Goal: Task Accomplishment & Management: Manage account settings

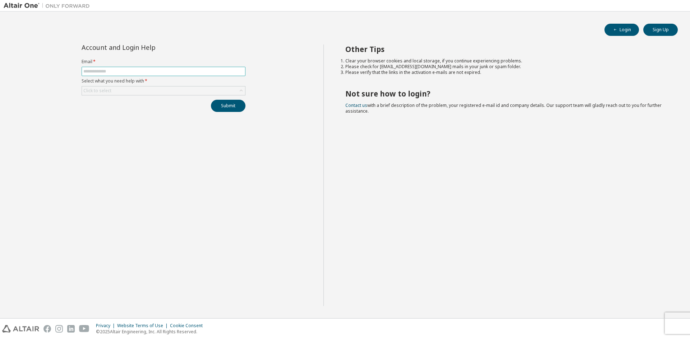
click at [115, 72] on input "text" at bounding box center [163, 72] width 160 height 6
click at [114, 72] on input "text" at bounding box center [163, 72] width 160 height 6
type input "**********"
click at [117, 90] on div "Click to select" at bounding box center [163, 91] width 163 height 9
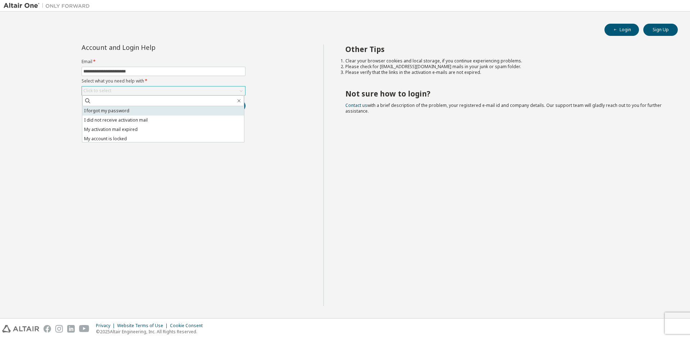
click at [112, 115] on li "I forgot my password" at bounding box center [163, 110] width 162 height 9
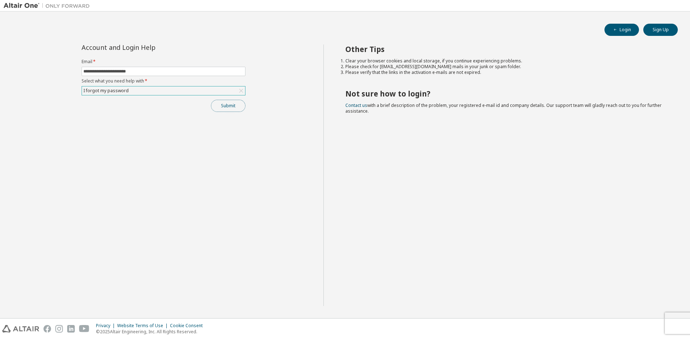
click at [228, 109] on button "Submit" at bounding box center [228, 106] width 34 height 12
click at [168, 91] on div "I forgot my password" at bounding box center [163, 91] width 163 height 9
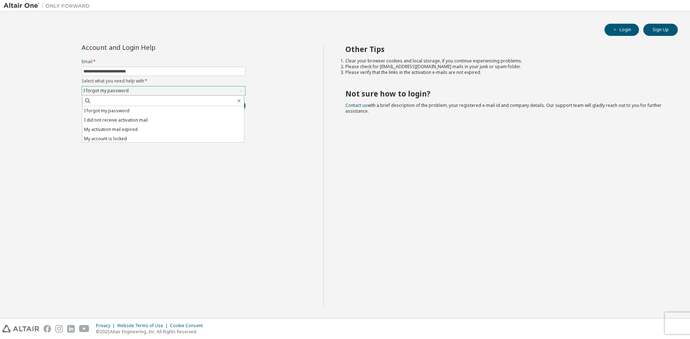
click at [168, 91] on div "I forgot my password" at bounding box center [163, 91] width 163 height 9
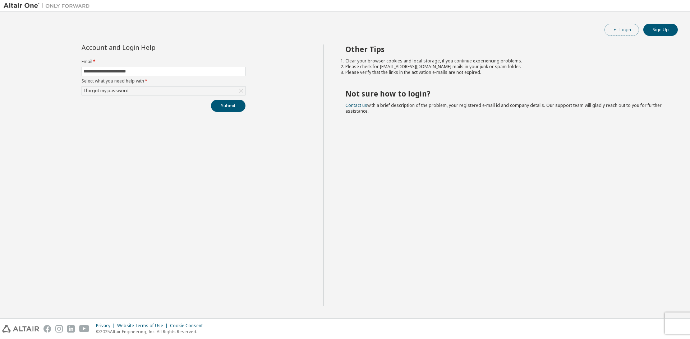
click at [616, 27] on span "button" at bounding box center [615, 30] width 6 height 6
